Goal: Find specific page/section: Find specific page/section

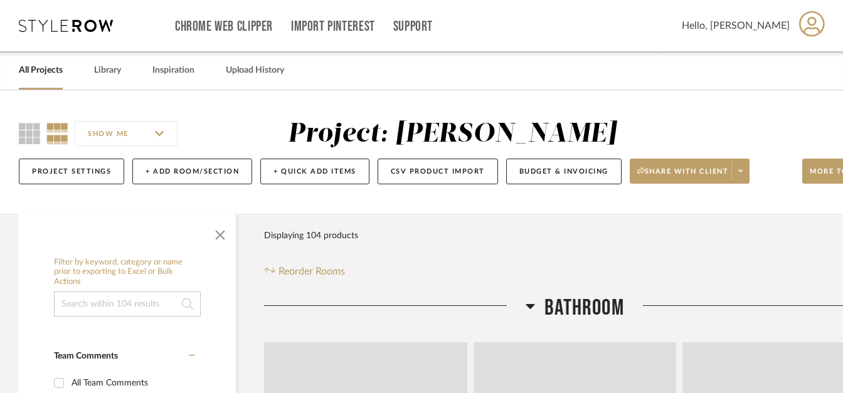
click at [50, 73] on link "All Projects" at bounding box center [41, 70] width 44 height 17
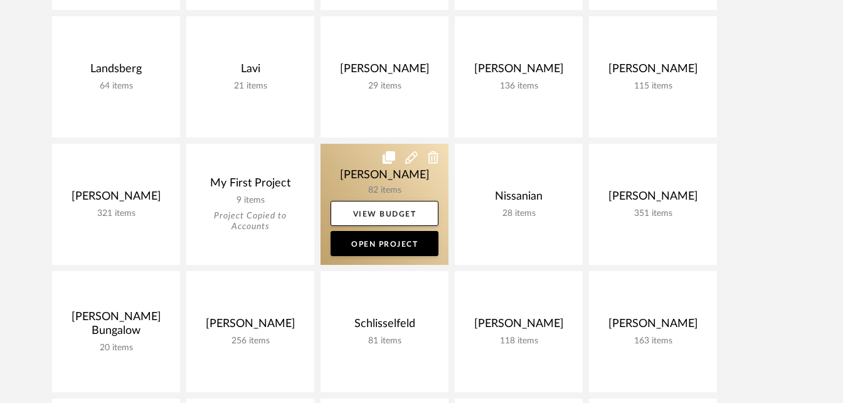
scroll to position [1317, 0]
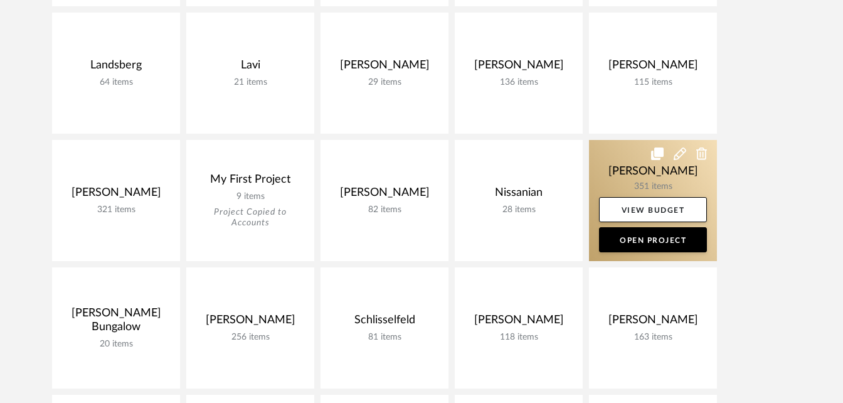
click at [599, 176] on link at bounding box center [653, 200] width 128 height 121
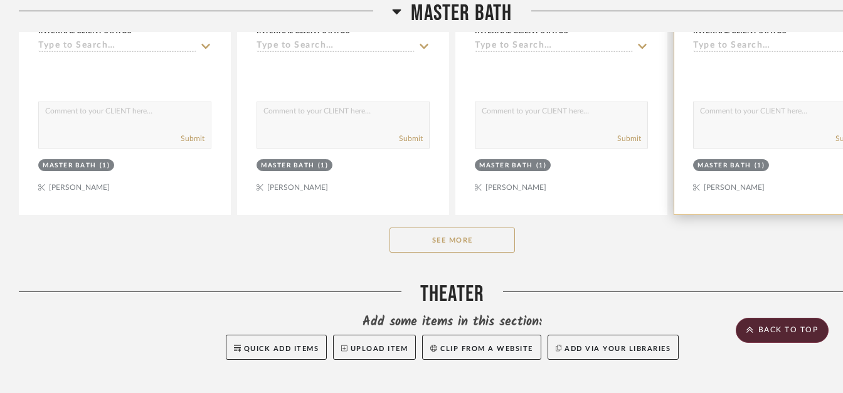
scroll to position [15437, 0]
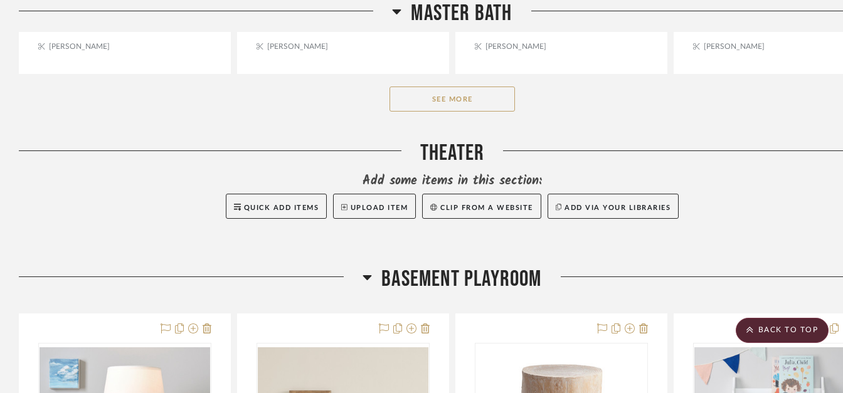
click at [436, 98] on button "See More" at bounding box center [452, 99] width 125 height 25
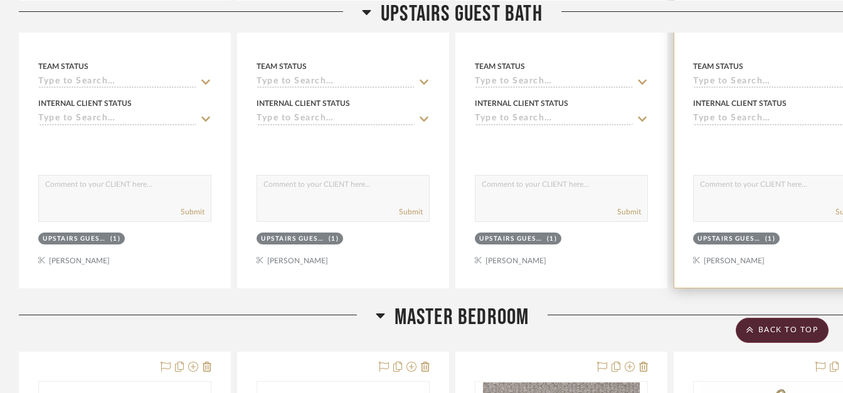
scroll to position [13882, 0]
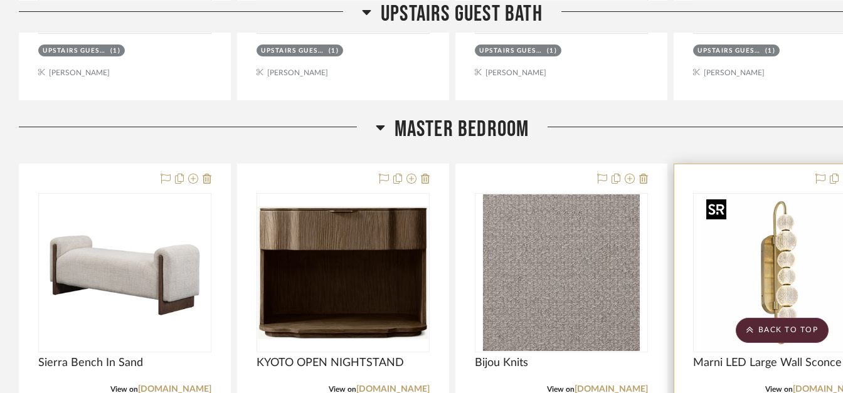
click at [765, 222] on img "0" at bounding box center [779, 272] width 157 height 157
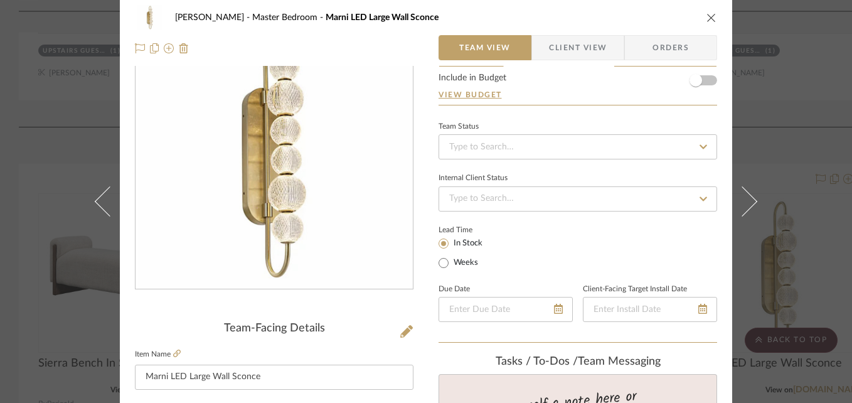
scroll to position [188, 0]
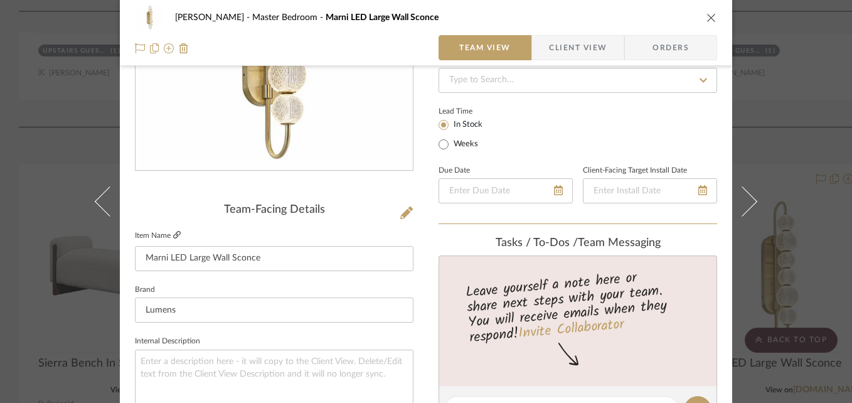
click at [173, 238] on icon at bounding box center [177, 235] width 8 height 8
